Goal: Task Accomplishment & Management: Manage account settings

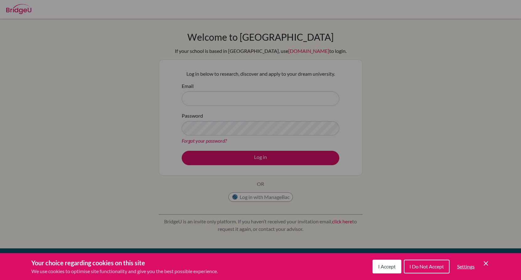
scroll to position [41, 0]
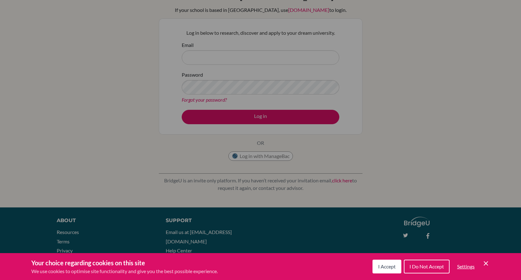
click at [241, 61] on div "Cookie Preferences" at bounding box center [260, 140] width 521 height 280
click at [232, 19] on div "Cookie Preferences" at bounding box center [260, 140] width 521 height 280
click at [383, 263] on button "I Accept" at bounding box center [387, 267] width 29 height 14
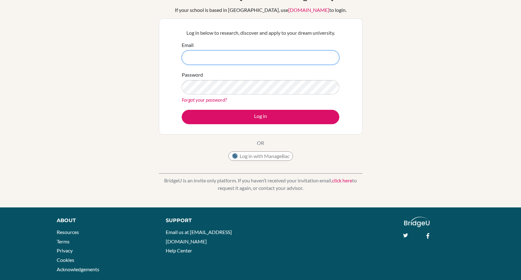
click at [221, 52] on input "Email" at bounding box center [261, 57] width 158 height 14
type input "[EMAIL_ADDRESS][DOMAIN_NAME]"
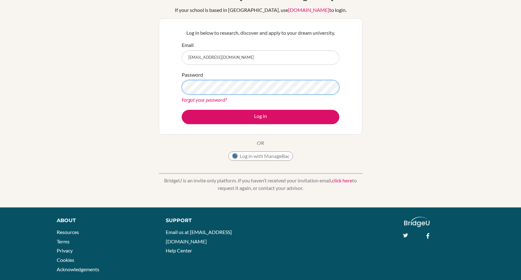
click at [182, 110] on button "Log in" at bounding box center [261, 117] width 158 height 14
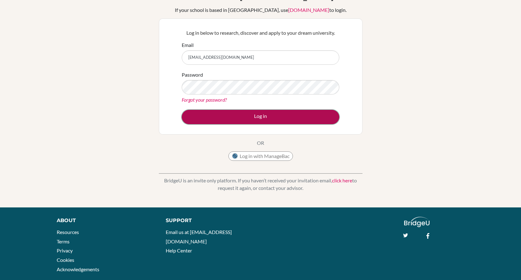
click at [235, 112] on button "Log in" at bounding box center [261, 117] width 158 height 14
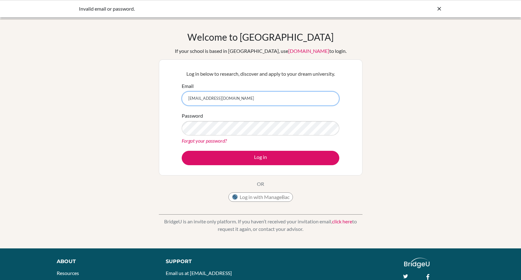
paste input "UDJjaa19"
type input "[EMAIL_ADDRESS][DOMAIN_NAME]"
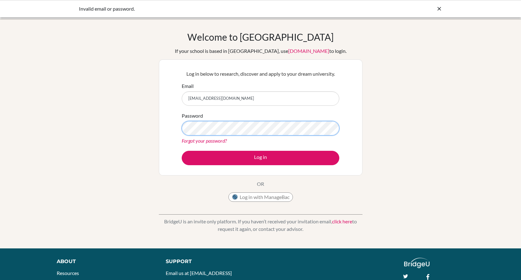
click at [182, 151] on button "Log in" at bounding box center [261, 158] width 158 height 14
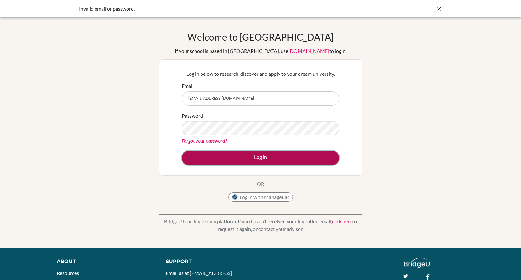
click at [222, 161] on button "Log in" at bounding box center [261, 158] width 158 height 14
